Goal: Navigation & Orientation: Find specific page/section

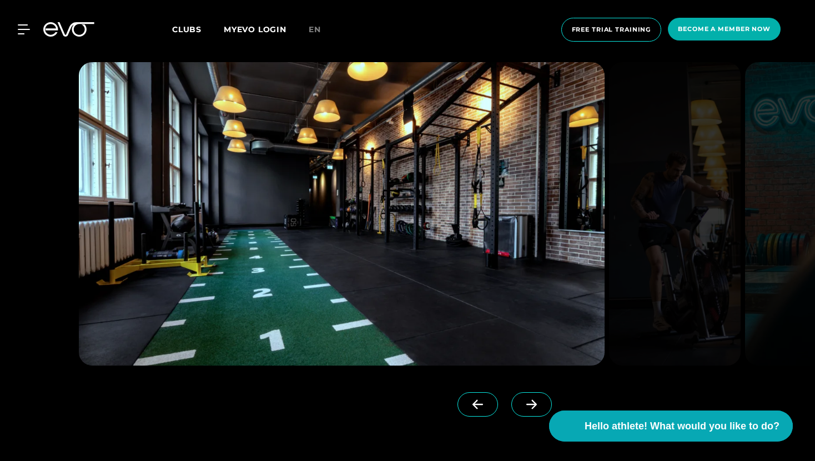
scroll to position [1045, 0]
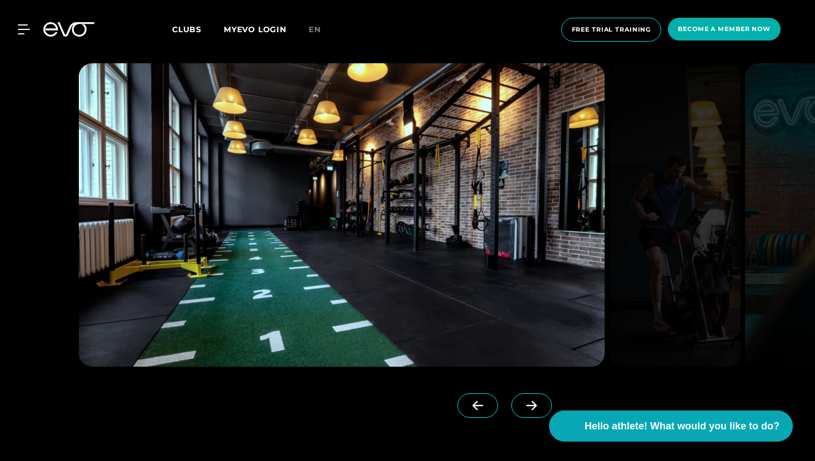
click at [522, 409] on icon at bounding box center [531, 406] width 19 height 10
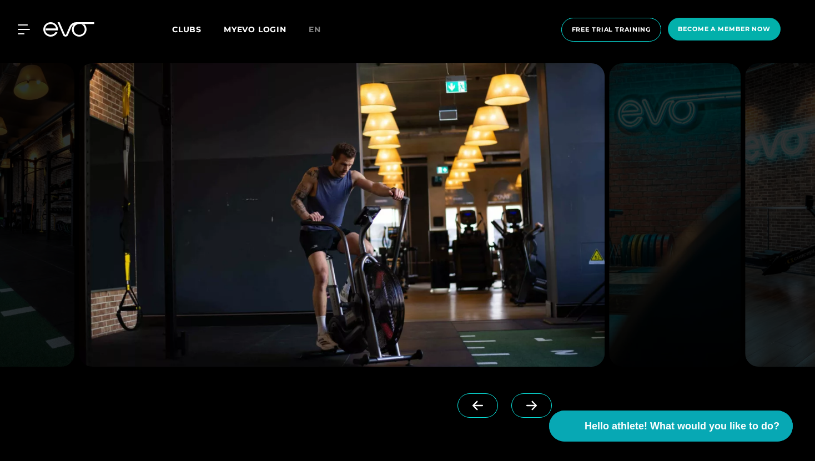
click at [515, 412] on span at bounding box center [531, 406] width 41 height 24
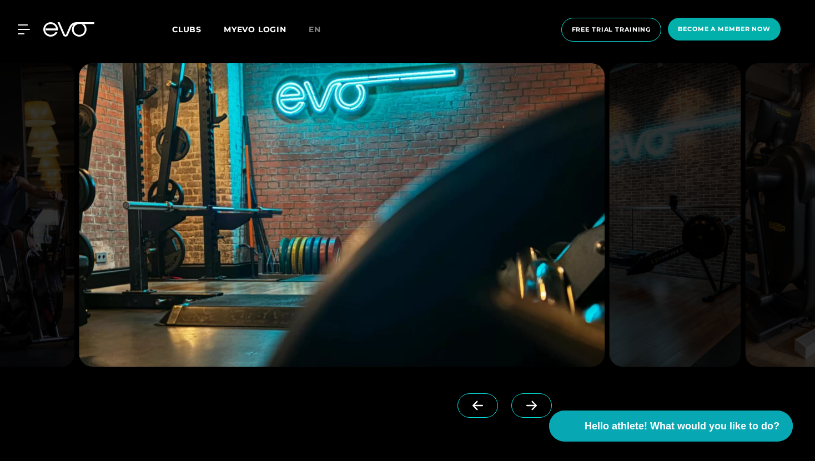
click at [515, 413] on span at bounding box center [531, 406] width 41 height 24
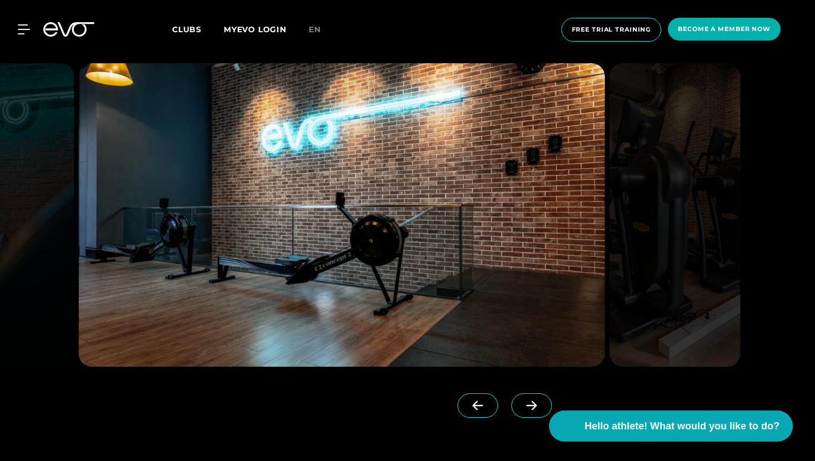
click at [516, 413] on span at bounding box center [531, 406] width 41 height 24
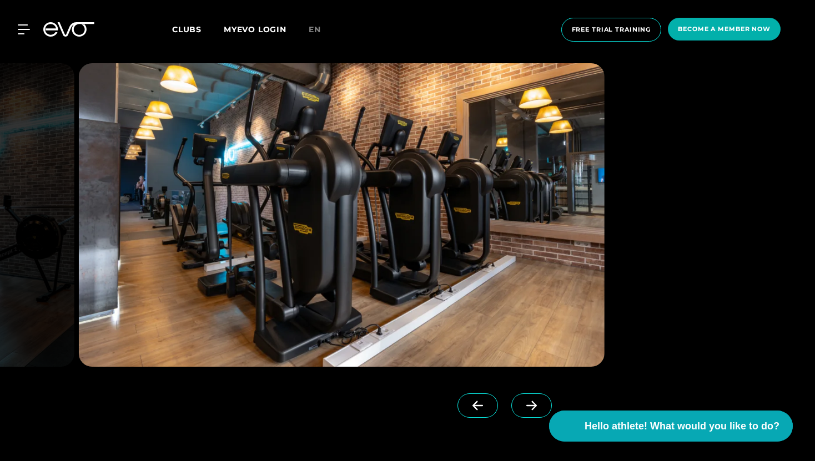
click at [516, 413] on span at bounding box center [531, 406] width 41 height 24
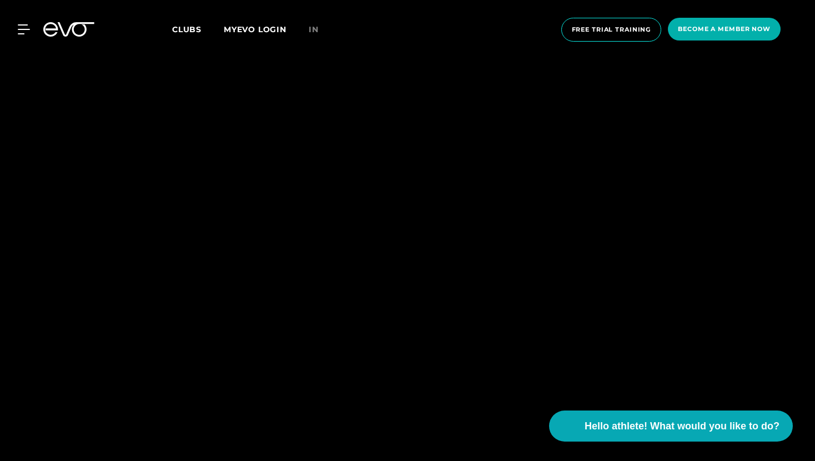
click at [621, 443] on div at bounding box center [407, 230] width 815 height 461
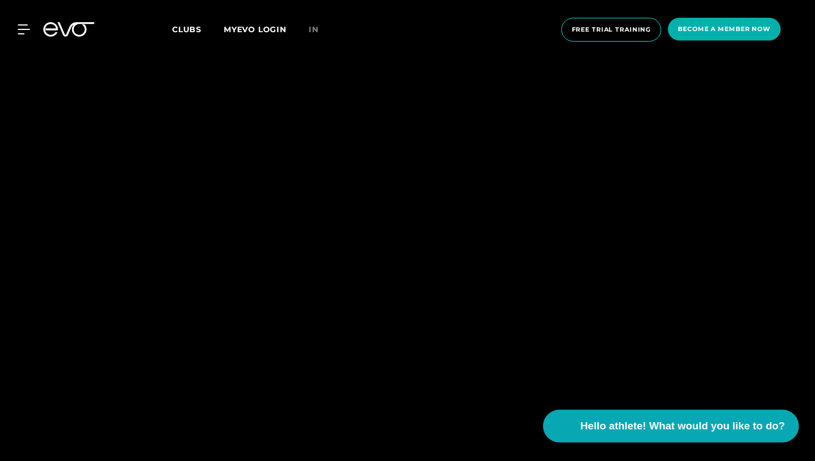
click at [621, 435] on button "Hello athlete! What would you like to do?" at bounding box center [671, 426] width 256 height 33
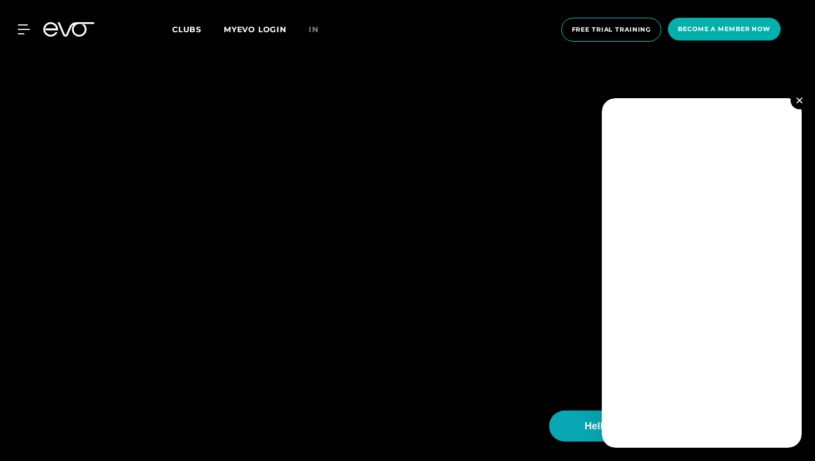
click at [799, 101] on img at bounding box center [799, 100] width 6 height 6
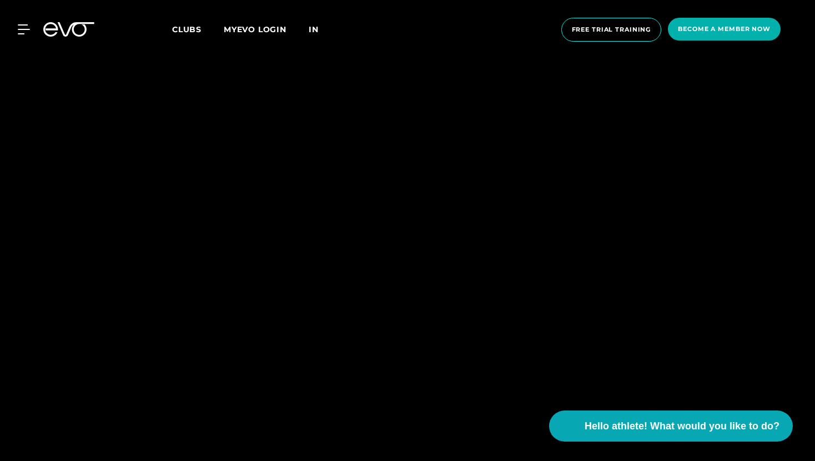
click at [316, 29] on font "in" at bounding box center [314, 29] width 10 height 10
click at [247, 29] on link "MYEVO LOGIN" at bounding box center [255, 29] width 63 height 10
